Goal: Task Accomplishment & Management: Complete application form

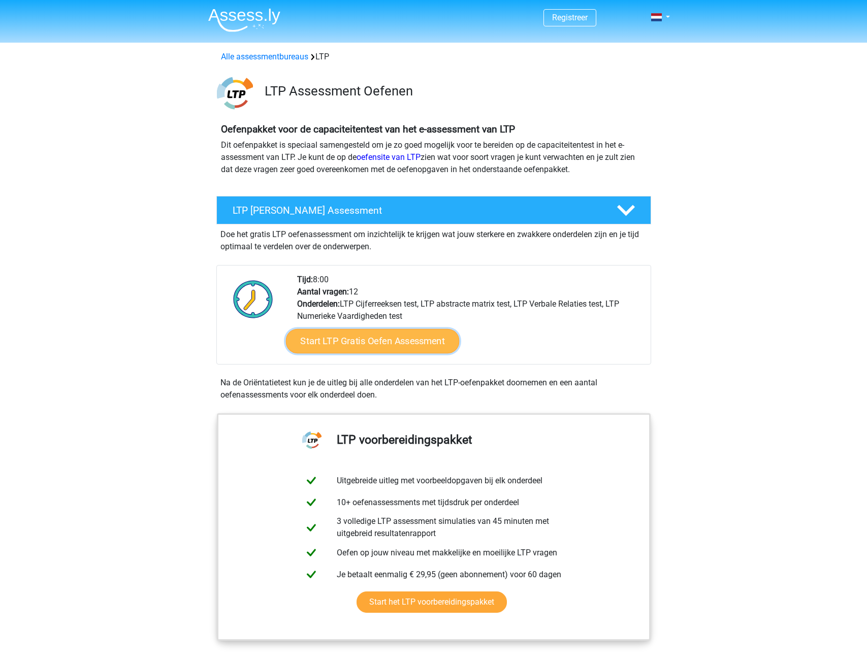
click at [403, 344] on link "Start LTP Gratis Oefen Assessment" at bounding box center [372, 341] width 174 height 24
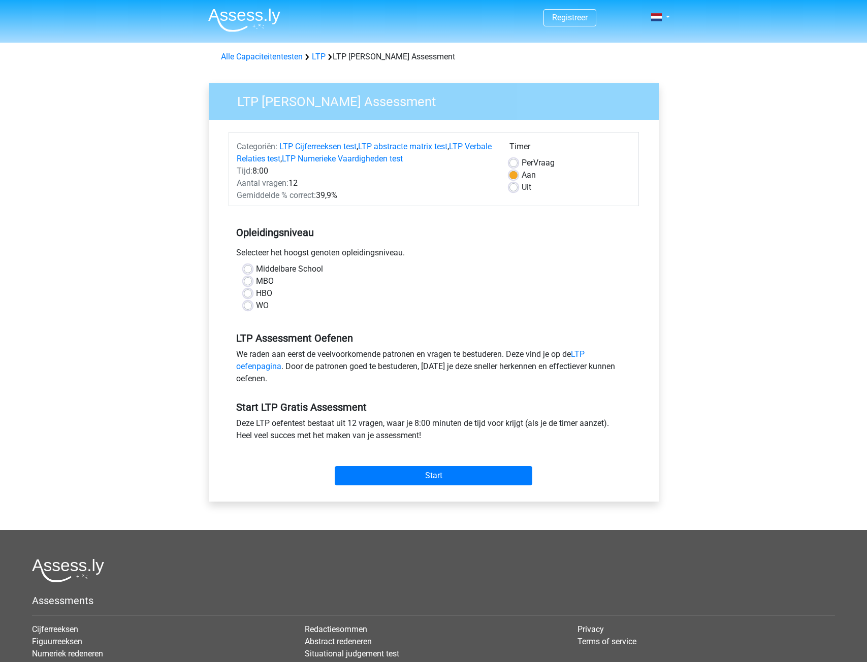
drag, startPoint x: 246, startPoint y: 306, endPoint x: 258, endPoint y: 322, distance: 20.0
click at [256, 306] on label "WO" at bounding box center [262, 306] width 13 height 12
click at [246, 306] on input "WO" at bounding box center [248, 305] width 8 height 10
radio input "true"
click at [414, 472] on input "Start" at bounding box center [434, 475] width 198 height 19
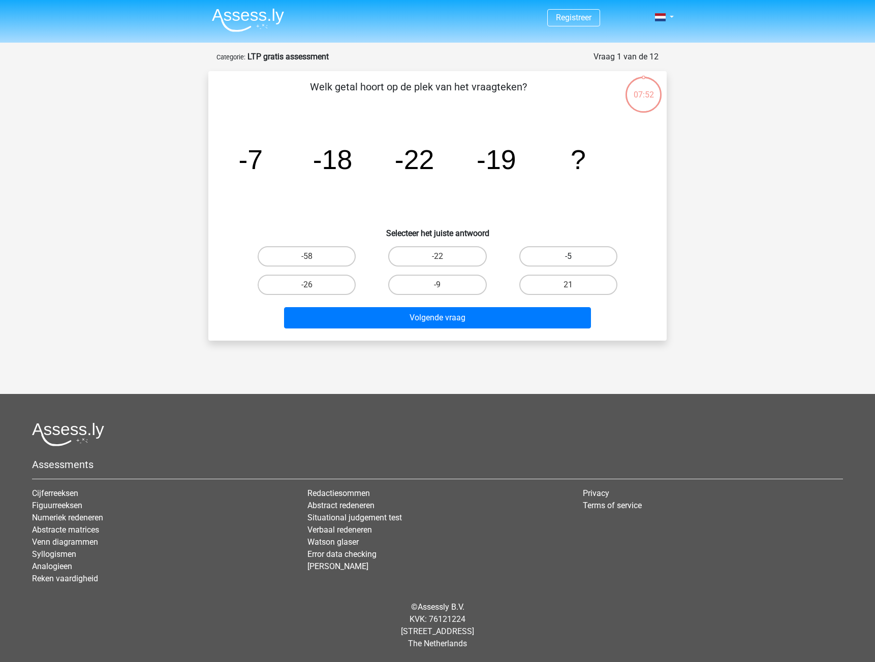
click at [546, 263] on label "-5" at bounding box center [568, 256] width 98 height 20
click at [568, 263] on input "-5" at bounding box center [571, 260] width 7 height 7
radio input "true"
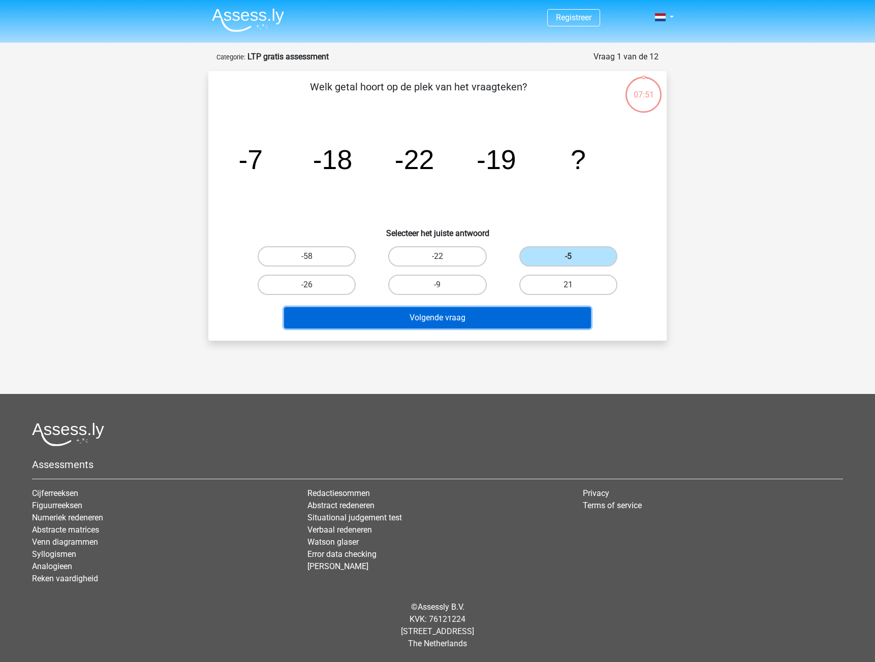
click at [513, 314] on button "Volgende vraag" at bounding box center [437, 317] width 307 height 21
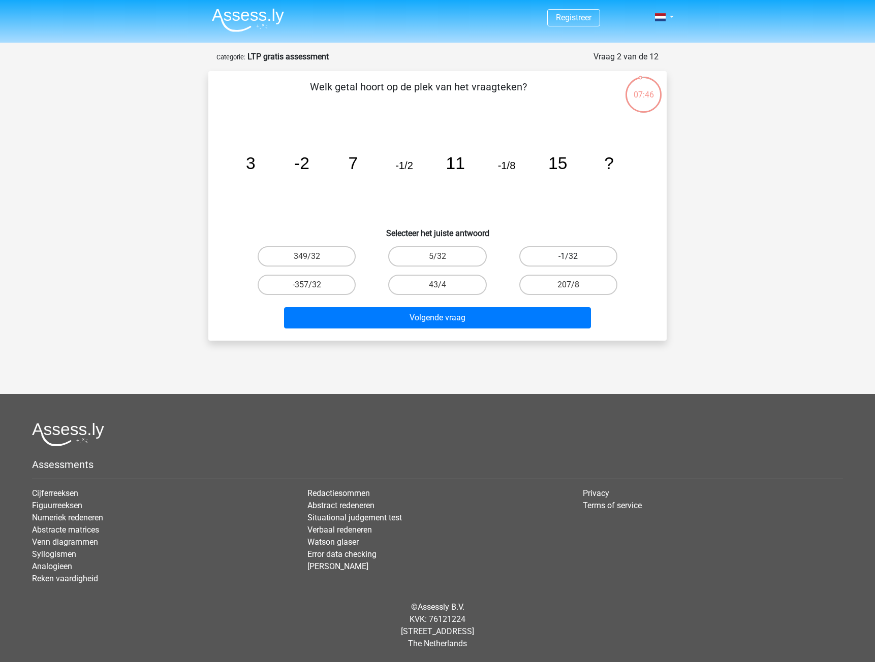
click at [587, 250] on label "-1/32" at bounding box center [568, 256] width 98 height 20
click at [574, 257] on input "-1/32" at bounding box center [571, 260] width 7 height 7
radio input "true"
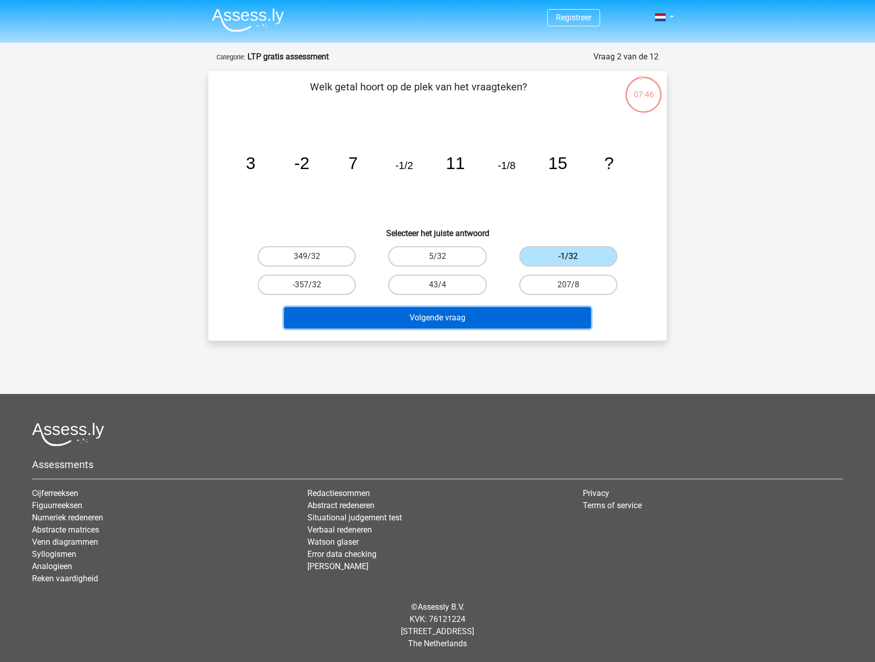
click at [525, 314] on button "Volgende vraag" at bounding box center [437, 317] width 307 height 21
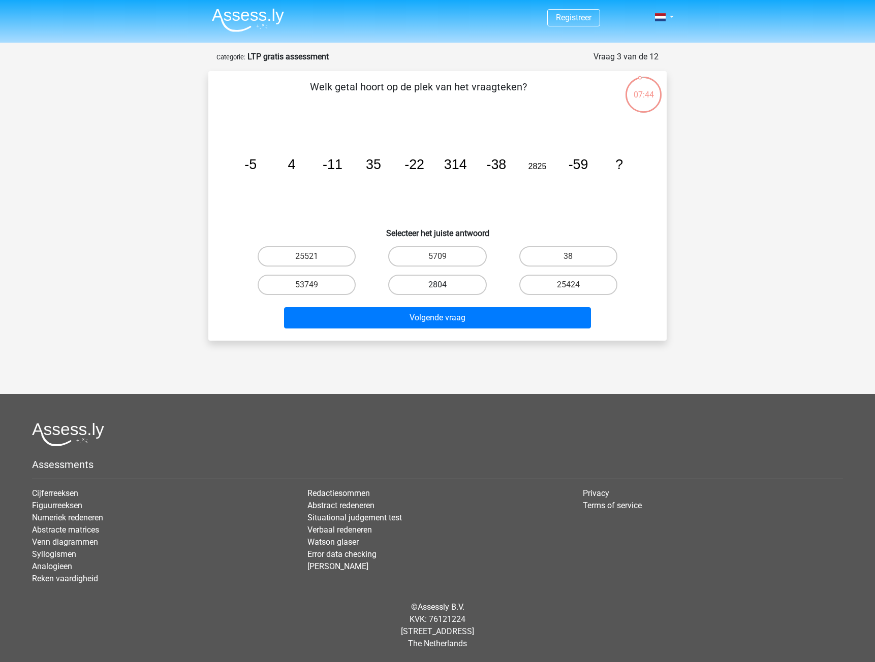
click at [447, 278] on label "2804" at bounding box center [437, 285] width 98 height 20
click at [444, 285] on input "2804" at bounding box center [440, 288] width 7 height 7
radio input "true"
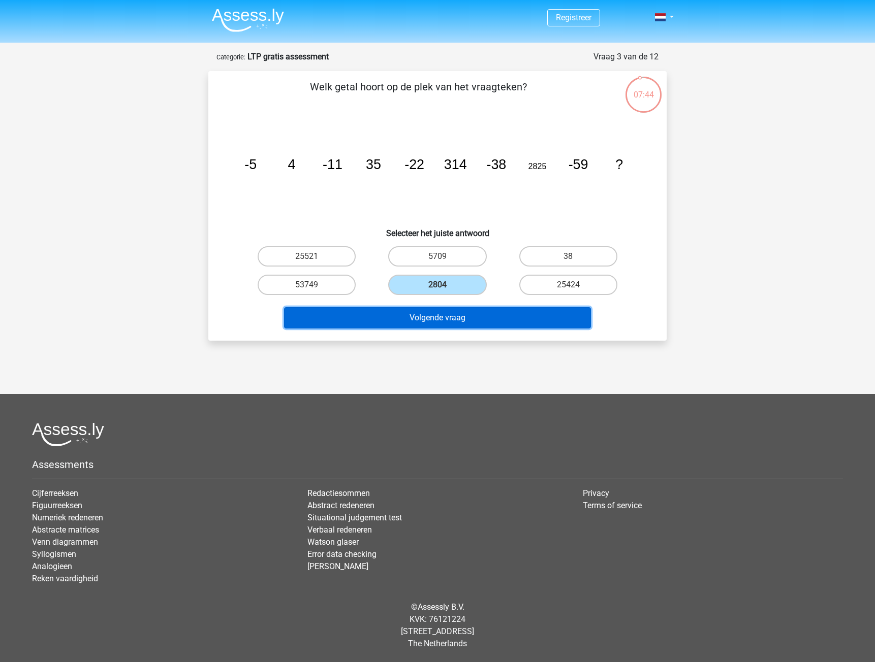
click at [439, 317] on button "Volgende vraag" at bounding box center [437, 317] width 307 height 21
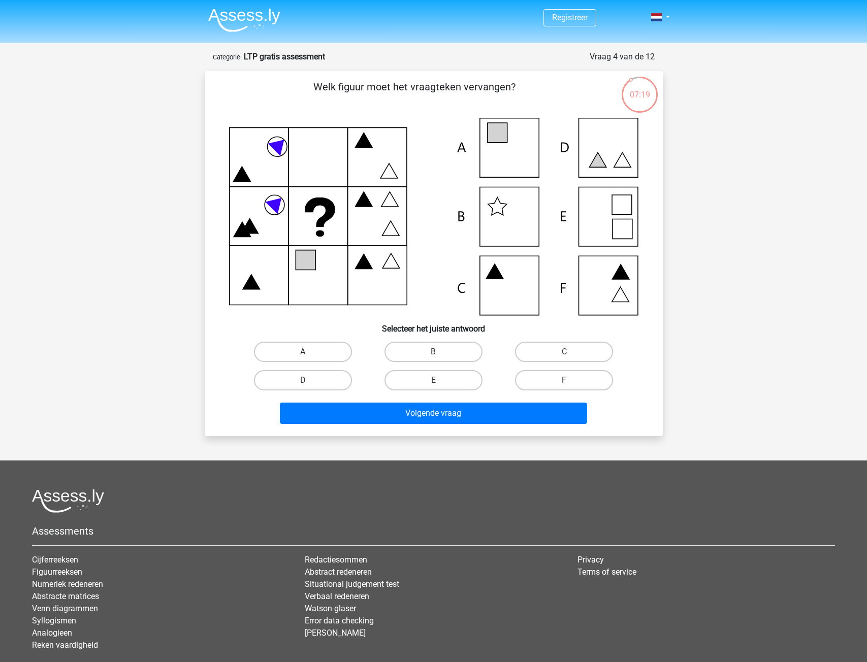
click at [316, 351] on label "A" at bounding box center [303, 352] width 98 height 20
click at [309, 352] on input "A" at bounding box center [306, 355] width 7 height 7
radio input "true"
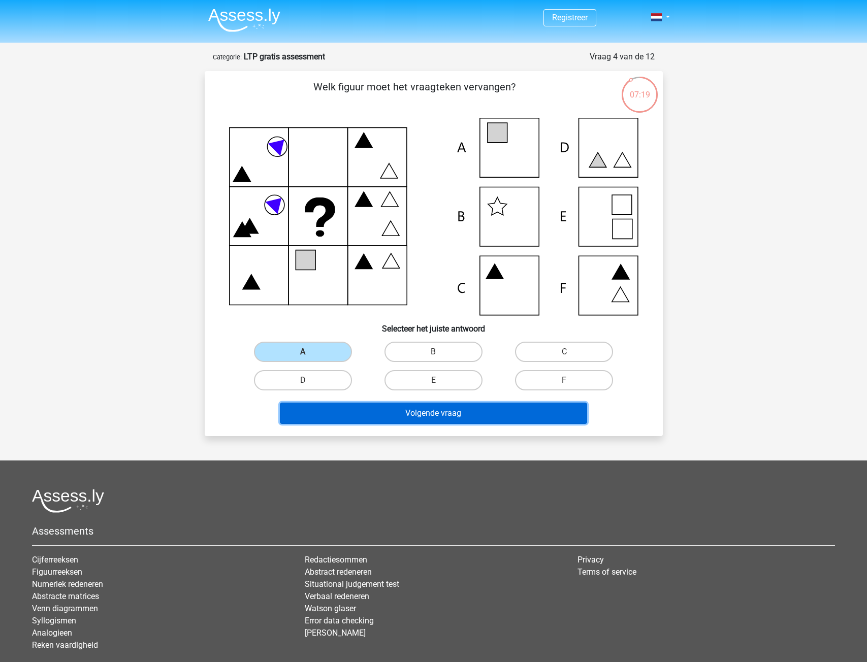
click at [381, 412] on button "Volgende vraag" at bounding box center [433, 413] width 307 height 21
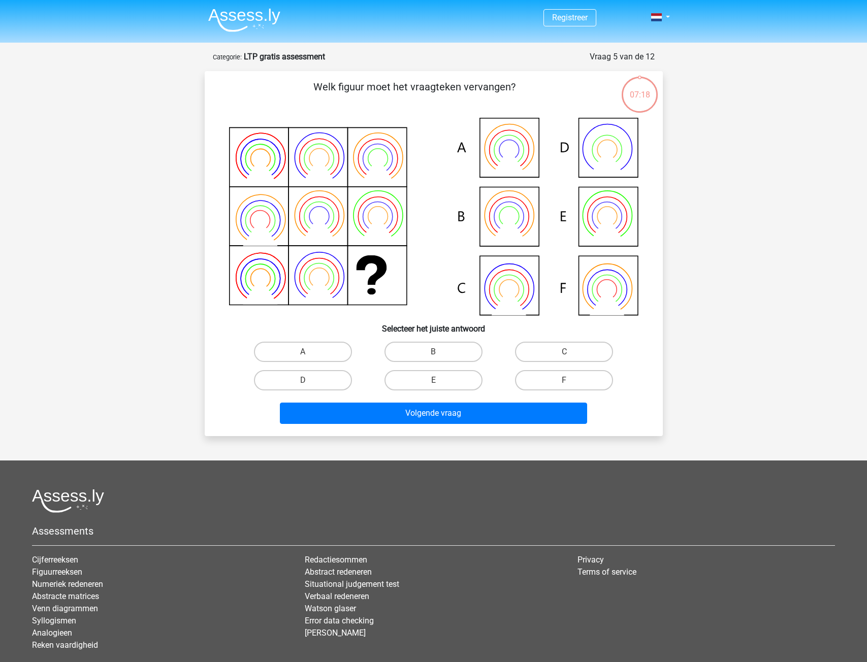
scroll to position [51, 0]
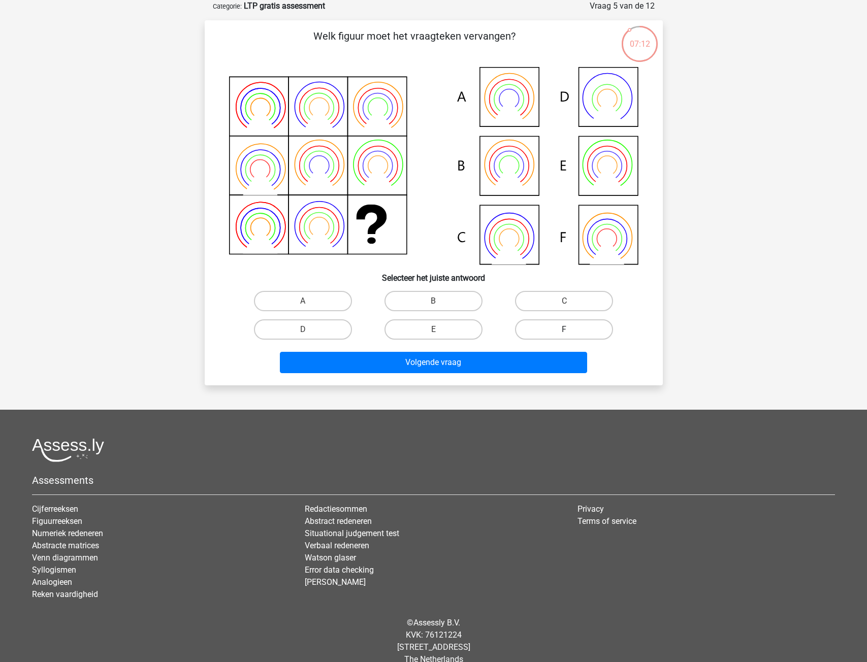
click at [545, 339] on label "F" at bounding box center [564, 329] width 98 height 20
click at [564, 336] on input "F" at bounding box center [567, 333] width 7 height 7
radio input "true"
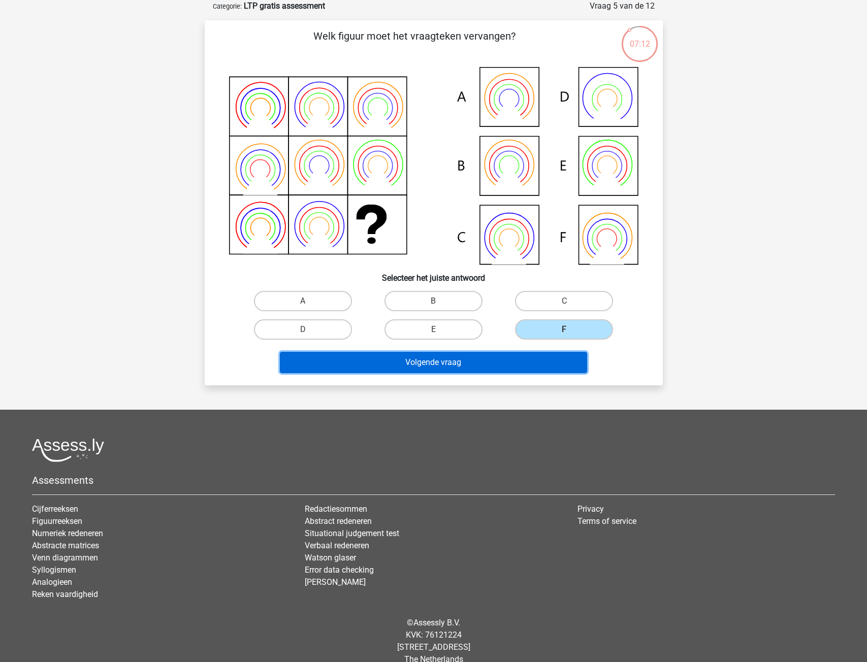
click at [538, 359] on button "Volgende vraag" at bounding box center [433, 362] width 307 height 21
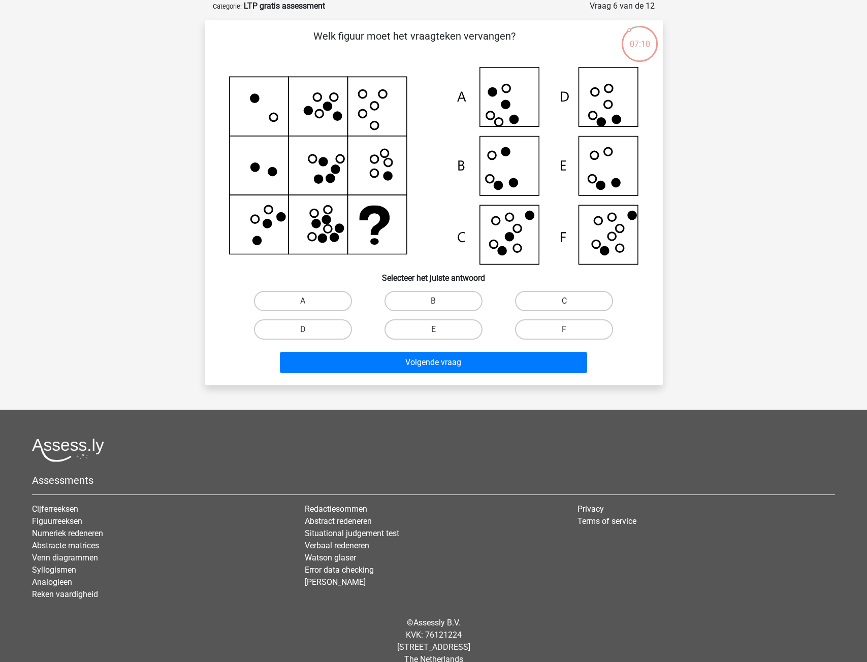
click at [546, 304] on label "C" at bounding box center [564, 301] width 98 height 20
click at [564, 304] on input "C" at bounding box center [567, 304] width 7 height 7
radio input "true"
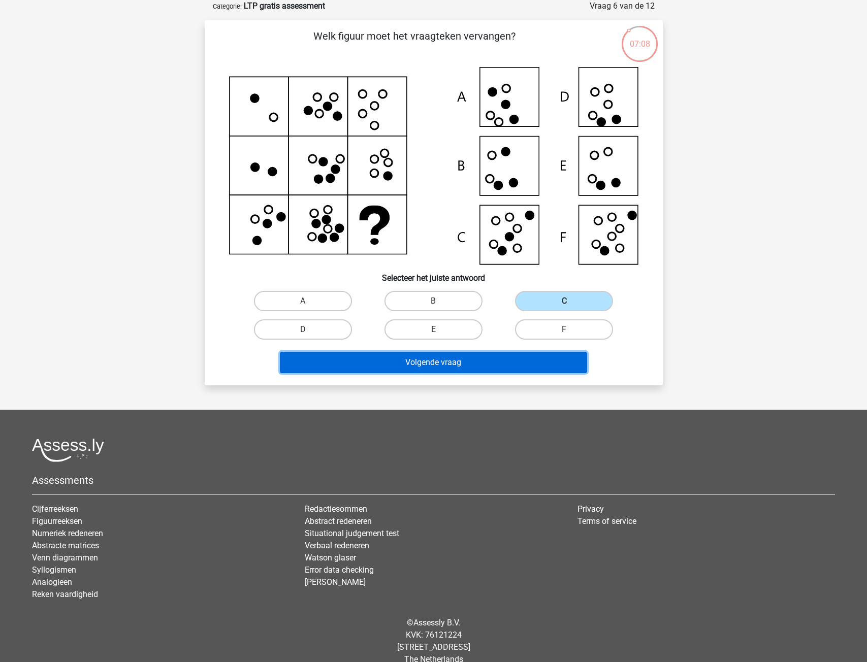
click at [534, 358] on button "Volgende vraag" at bounding box center [433, 362] width 307 height 21
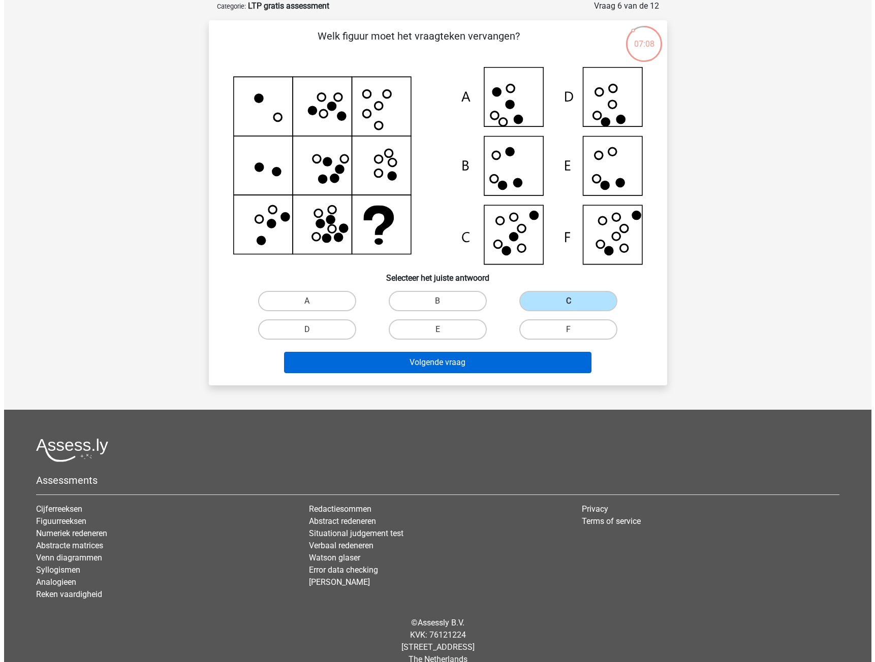
scroll to position [0, 0]
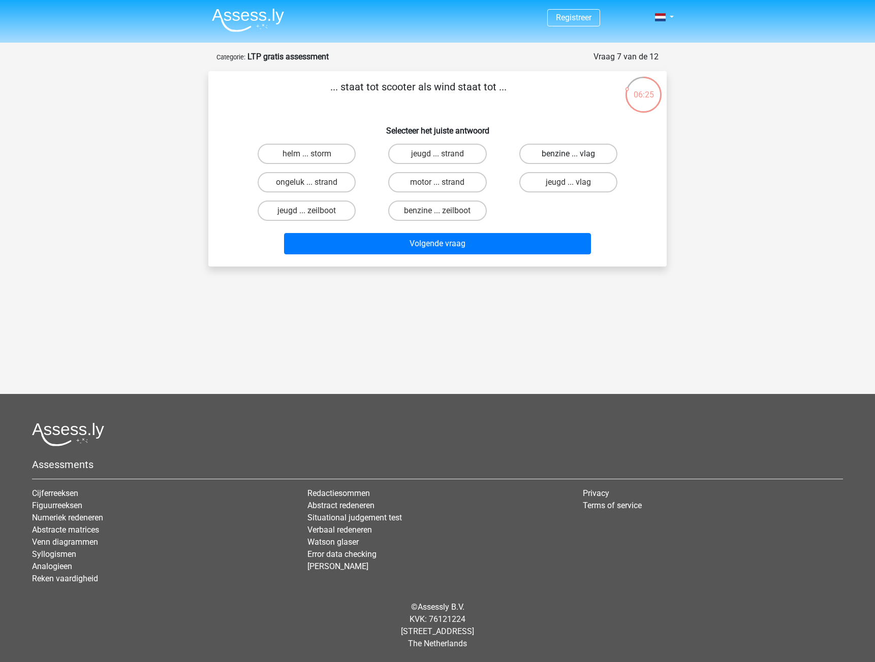
click at [561, 156] on label "benzine ... vlag" at bounding box center [568, 154] width 98 height 20
click at [568, 156] on input "benzine ... vlag" at bounding box center [571, 157] width 7 height 7
radio input "true"
click at [527, 231] on div "Volgende vraag" at bounding box center [438, 242] width 426 height 34
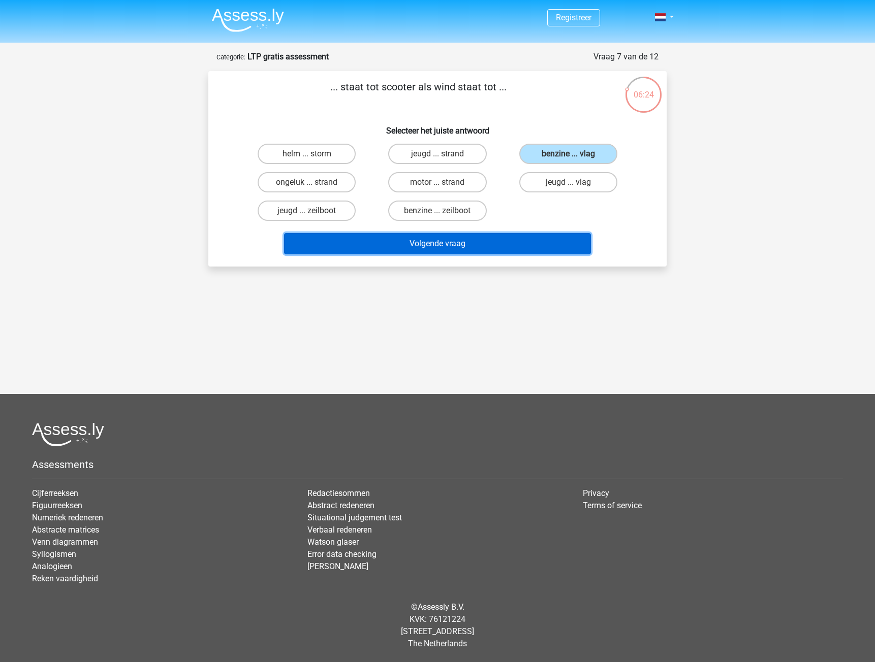
click at [526, 235] on button "Volgende vraag" at bounding box center [437, 243] width 307 height 21
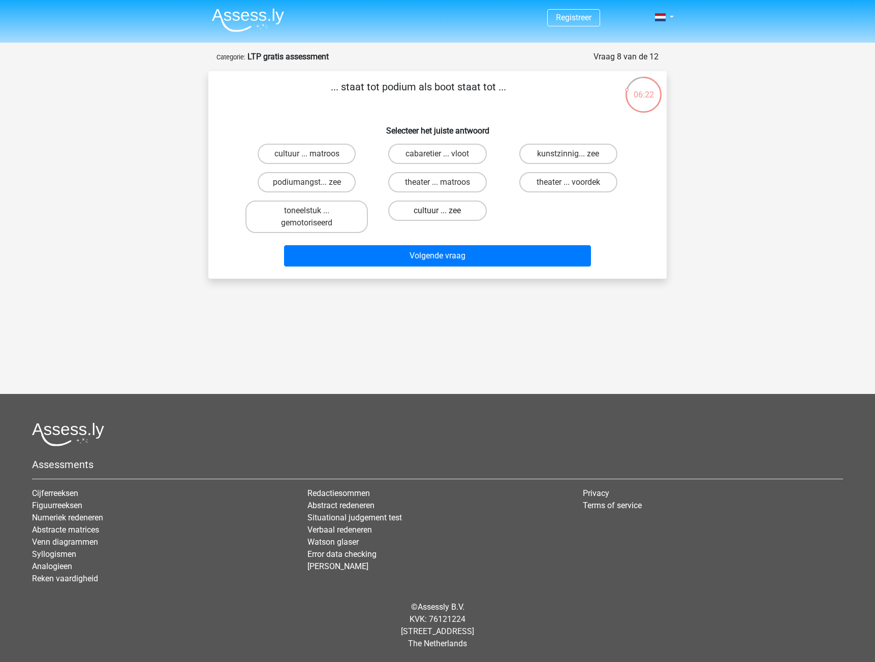
click at [425, 213] on label "cultuur ... zee" at bounding box center [437, 211] width 98 height 20
click at [437, 213] on input "cultuur ... zee" at bounding box center [440, 214] width 7 height 7
radio input "true"
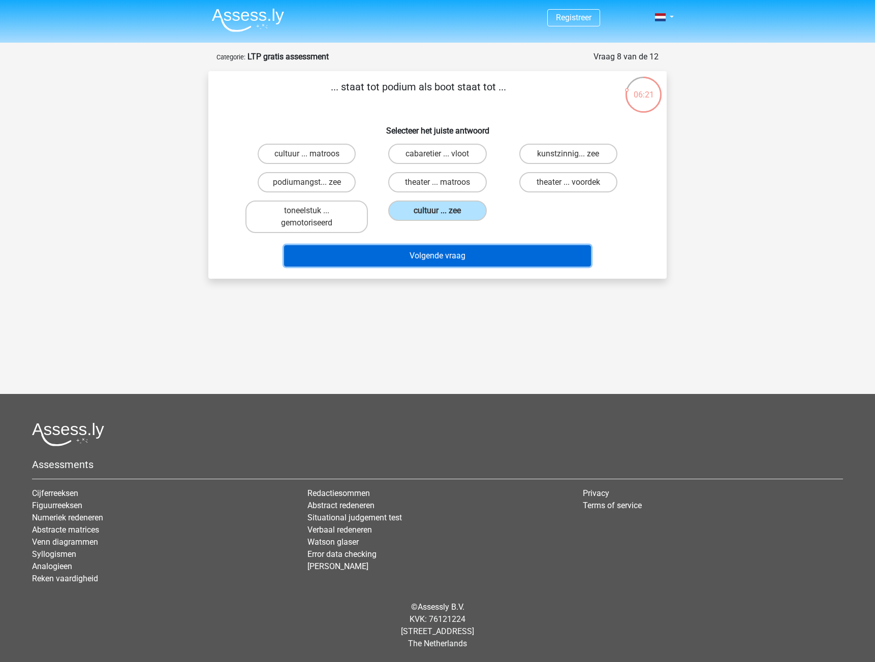
click at [436, 253] on button "Volgende vraag" at bounding box center [437, 255] width 307 height 21
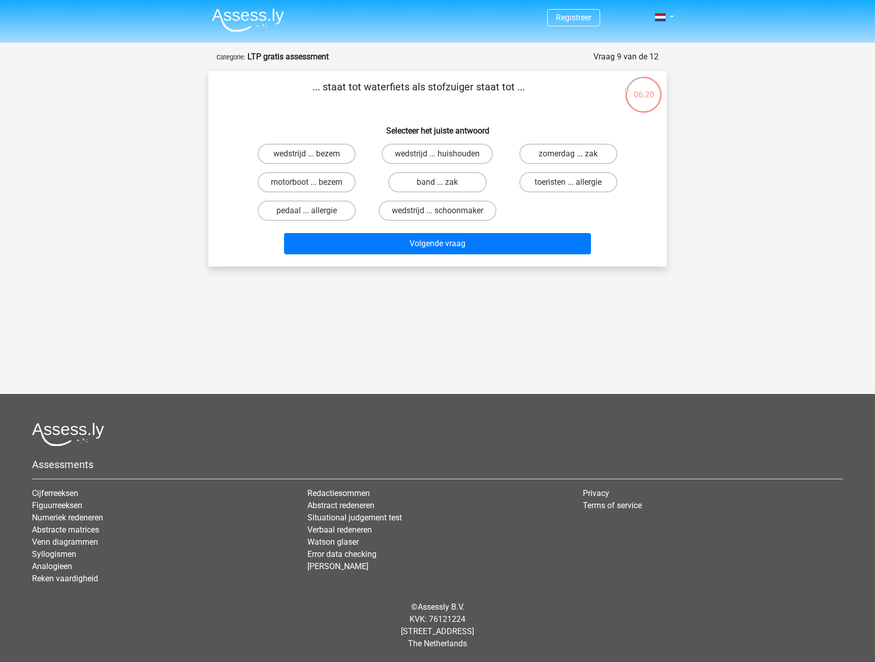
click at [424, 195] on div "band ... zak" at bounding box center [437, 182] width 131 height 28
drag, startPoint x: 422, startPoint y: 170, endPoint x: 433, endPoint y: 194, distance: 26.4
click at [422, 171] on div "band ... zak" at bounding box center [437, 182] width 131 height 28
drag, startPoint x: 423, startPoint y: 178, endPoint x: 435, endPoint y: 195, distance: 20.8
click at [424, 180] on label "band ... zak" at bounding box center [437, 182] width 98 height 20
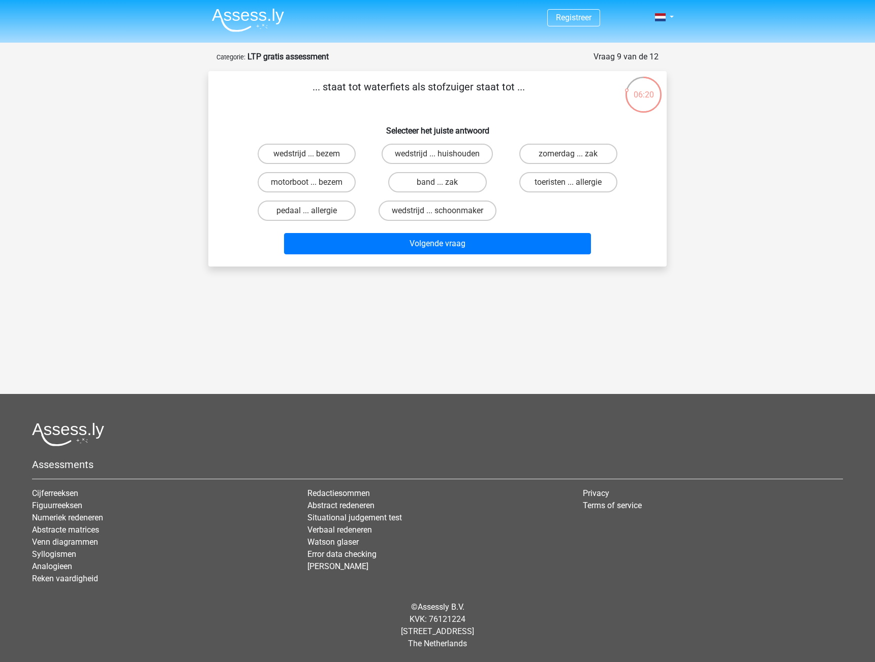
click at [437, 182] on input "band ... zak" at bounding box center [440, 185] width 7 height 7
radio input "true"
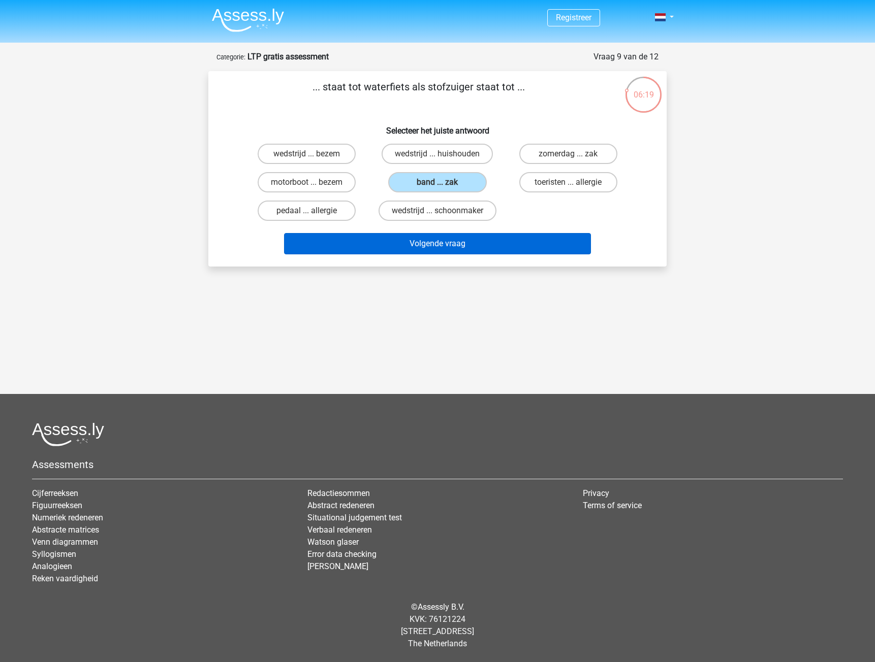
drag, startPoint x: 463, startPoint y: 264, endPoint x: 450, endPoint y: 240, distance: 27.7
click at [463, 263] on div "... staat tot waterfiets als stofzuiger staat tot ... Selecteer het juiste antw…" at bounding box center [437, 169] width 458 height 196
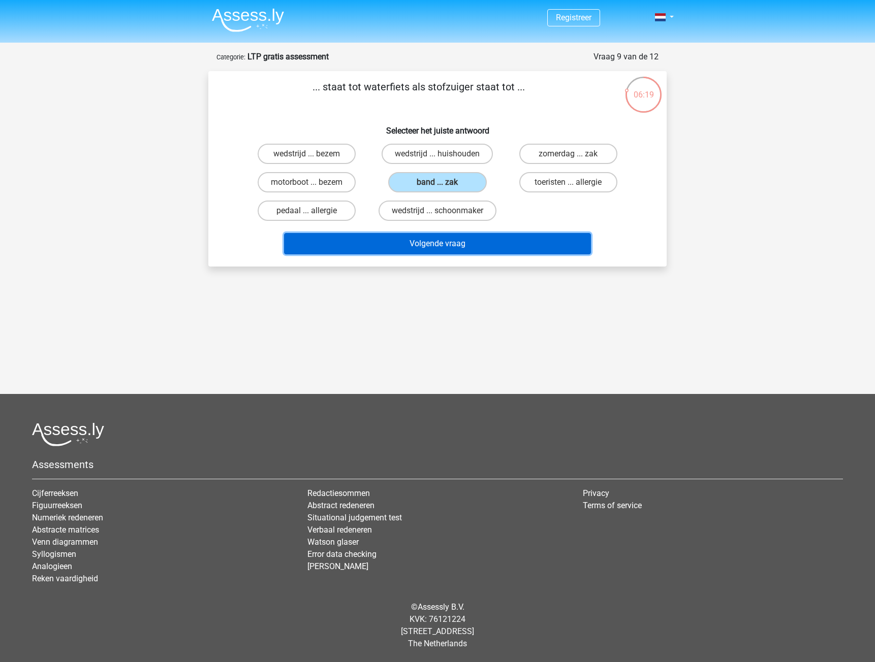
click at [451, 240] on button "Volgende vraag" at bounding box center [437, 243] width 307 height 21
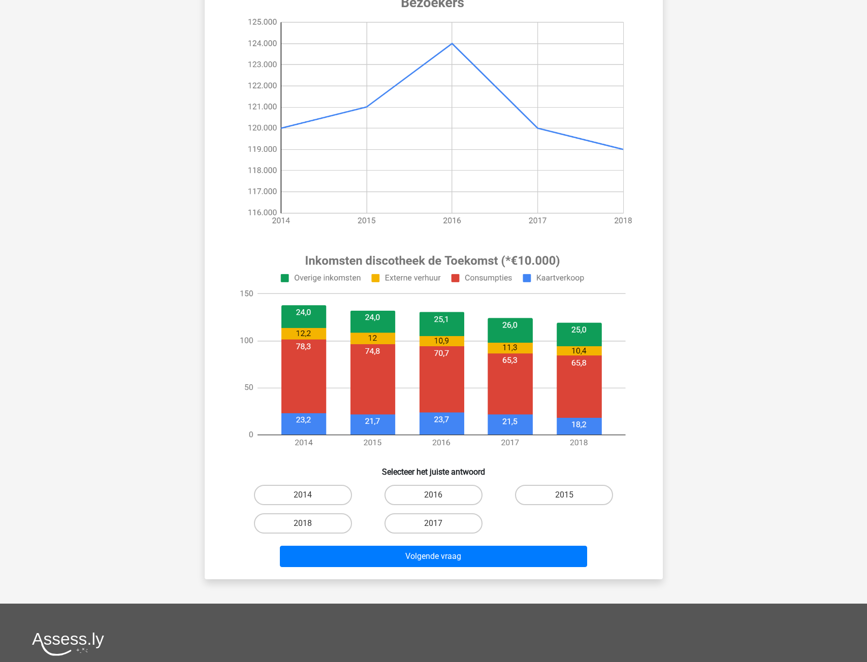
scroll to position [102, 0]
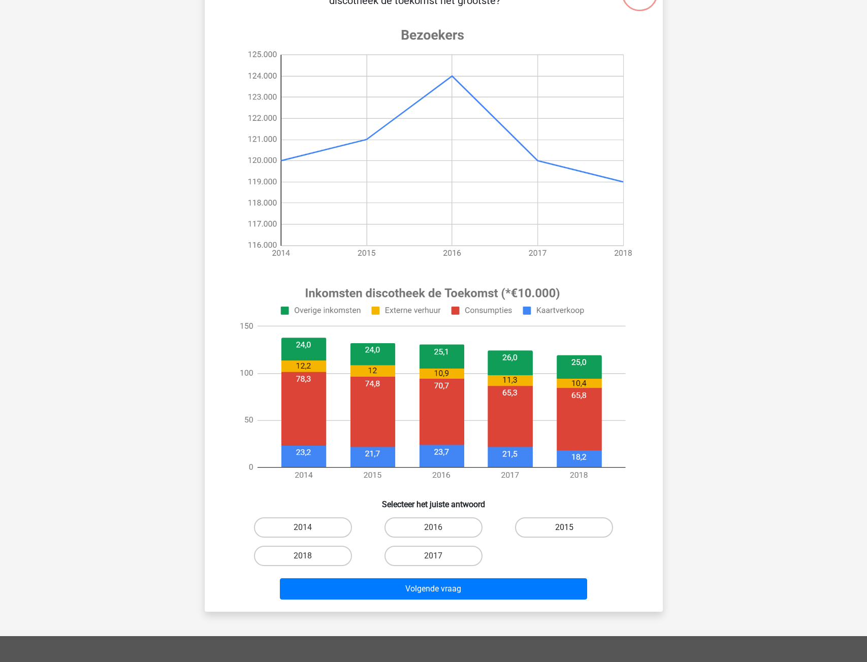
click at [535, 521] on label "2015" at bounding box center [564, 528] width 98 height 20
click at [564, 528] on input "2015" at bounding box center [567, 531] width 7 height 7
radio input "true"
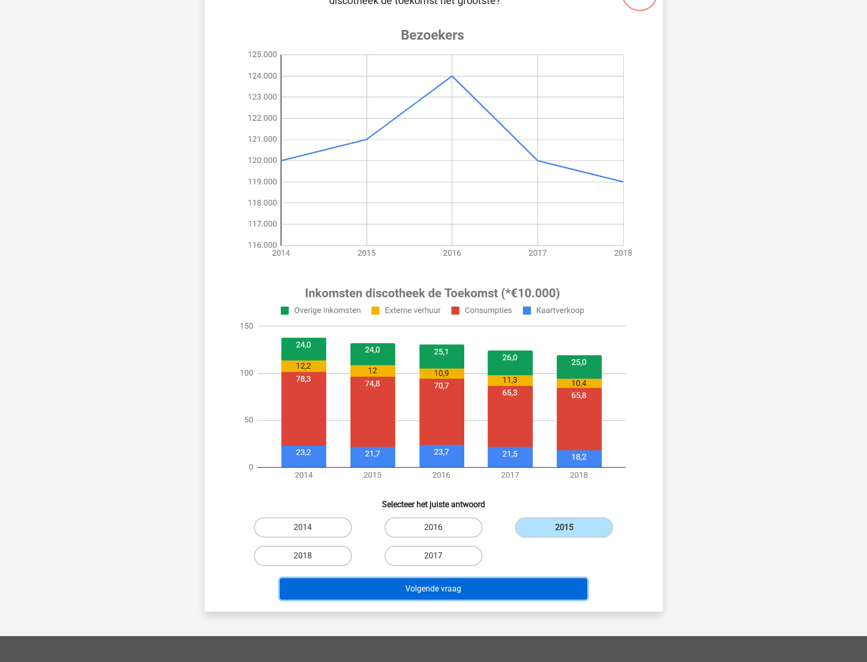
click at [511, 579] on button "Volgende vraag" at bounding box center [433, 589] width 307 height 21
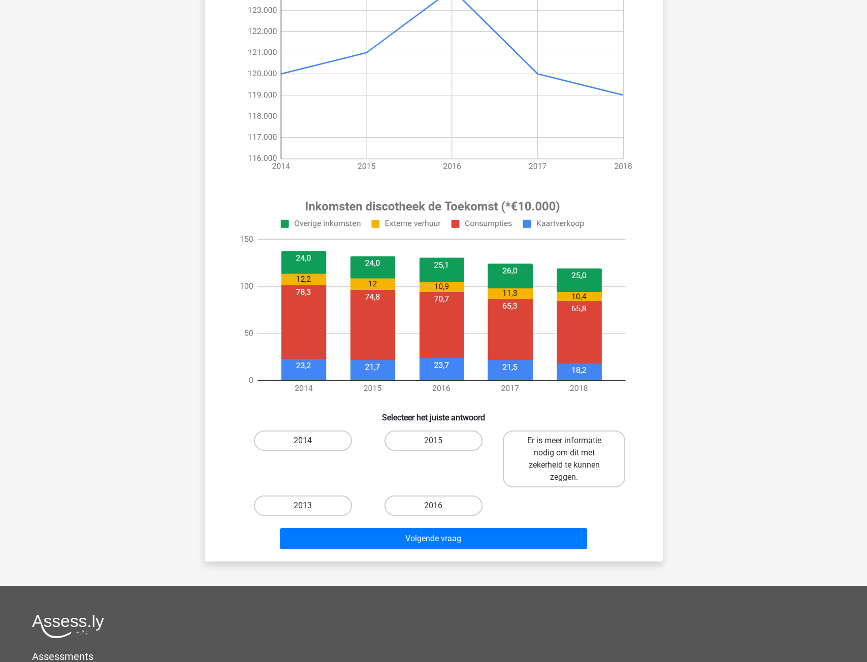
scroll to position [203, 0]
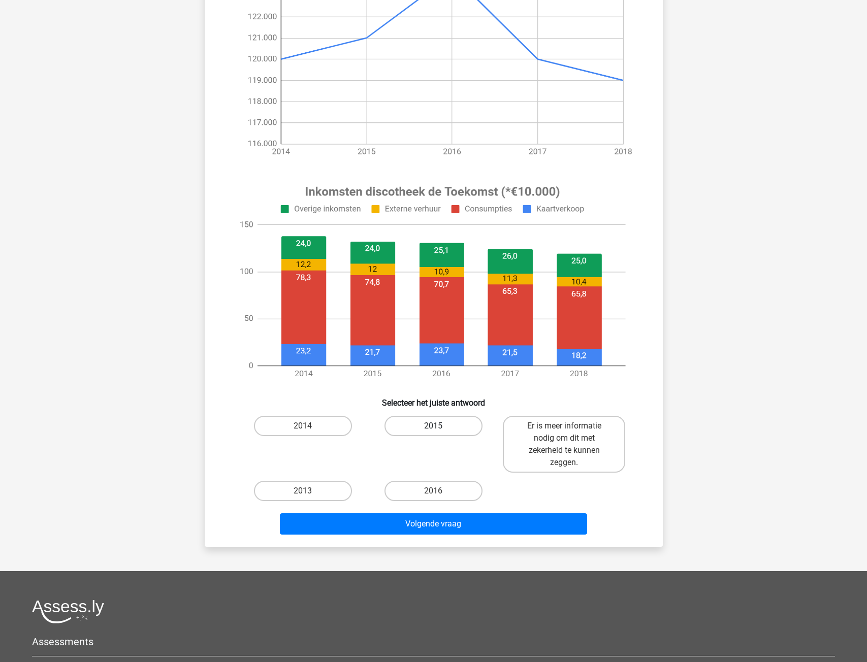
click at [433, 422] on label "2015" at bounding box center [433, 426] width 98 height 20
click at [433, 426] on input "2015" at bounding box center [436, 429] width 7 height 7
radio input "true"
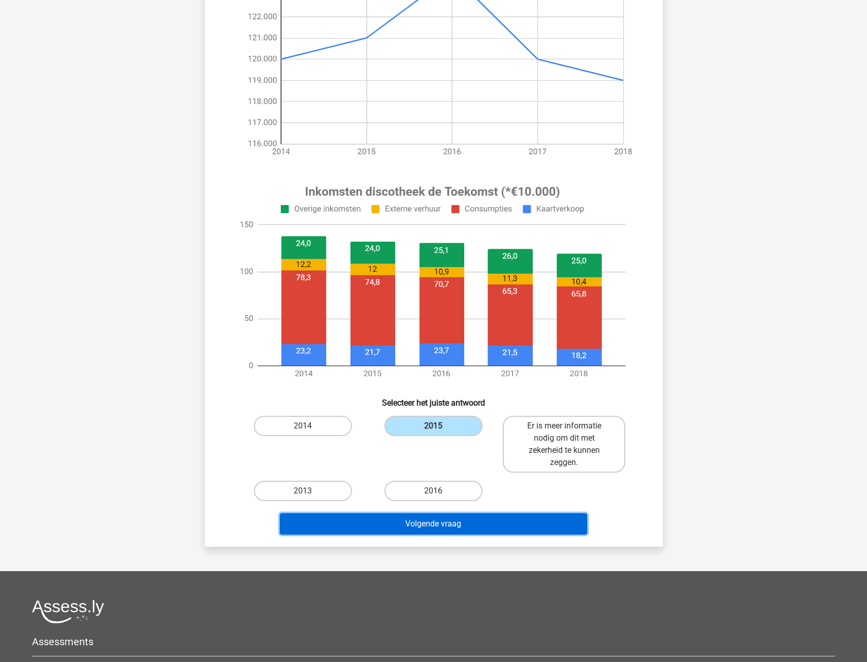
click at [457, 530] on button "Volgende vraag" at bounding box center [433, 524] width 307 height 21
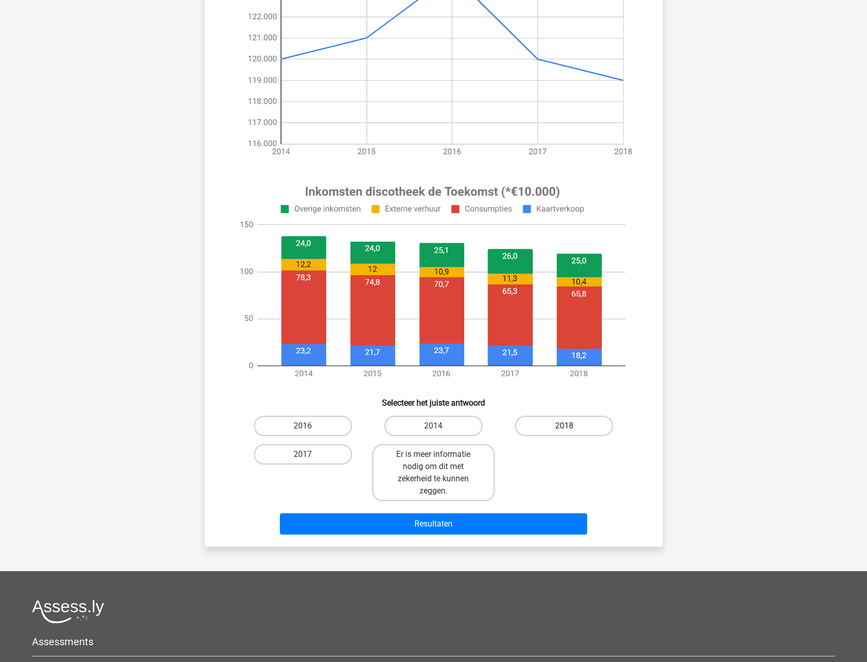
click at [526, 432] on label "2018" at bounding box center [564, 426] width 98 height 20
click at [564, 432] on input "2018" at bounding box center [567, 429] width 7 height 7
radio input "true"
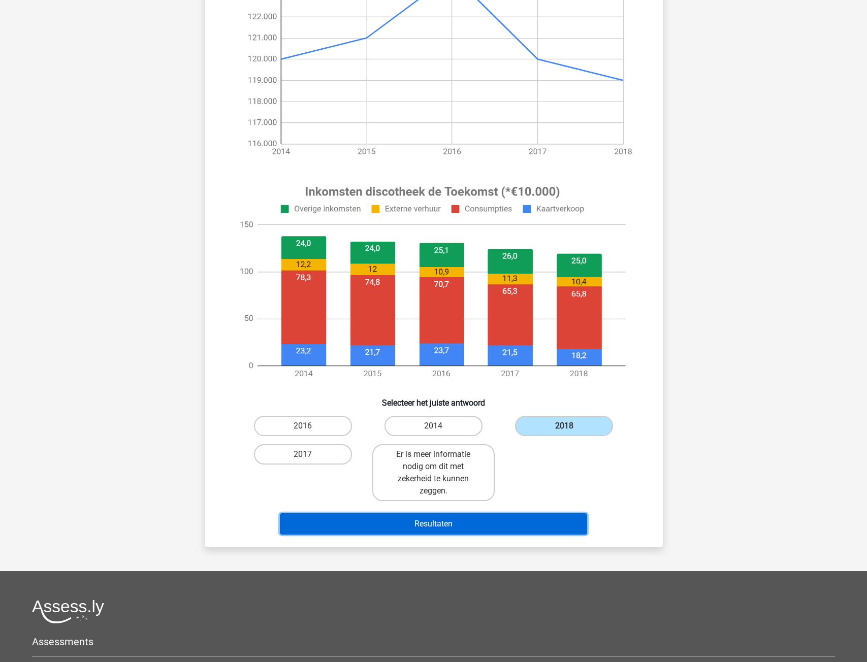
click at [507, 520] on button "Resultaten" at bounding box center [433, 524] width 307 height 21
